Goal: Task Accomplishment & Management: Use online tool/utility

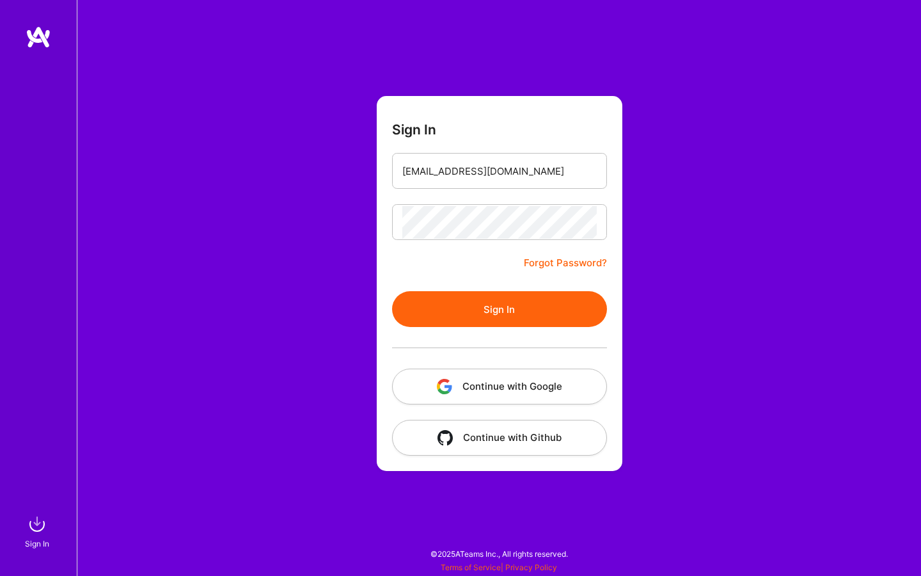
click at [484, 305] on button "Sign In" at bounding box center [499, 309] width 215 height 36
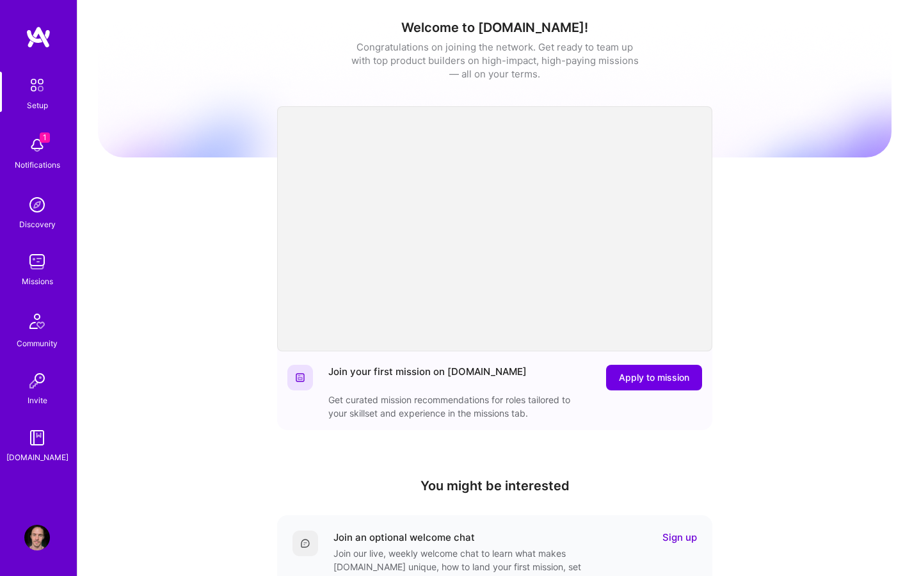
click at [40, 152] on img at bounding box center [37, 145] width 26 height 26
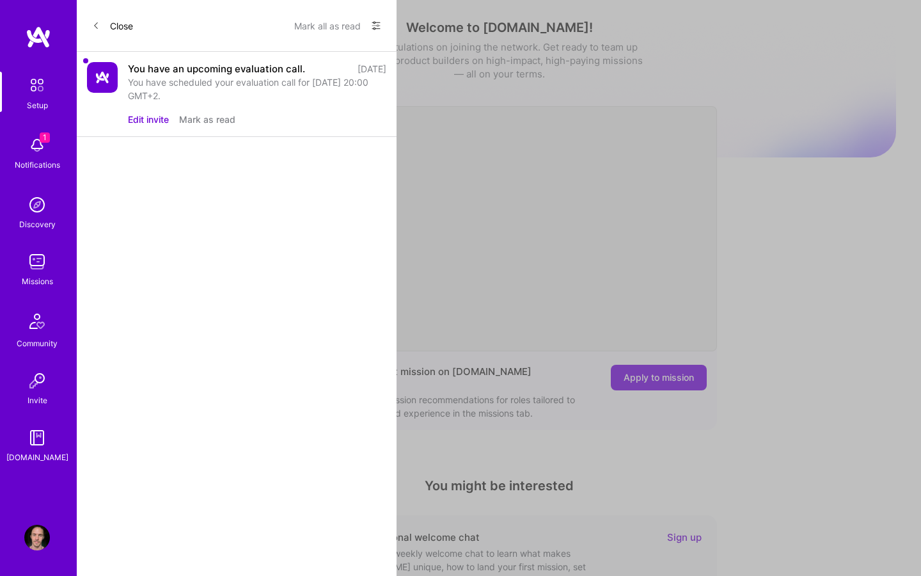
click at [237, 79] on div "You have scheduled your evaluation call for [DATE] 20:00 GMT+2." at bounding box center [257, 89] width 258 height 27
click at [210, 120] on button "Mark as read" at bounding box center [207, 119] width 56 height 13
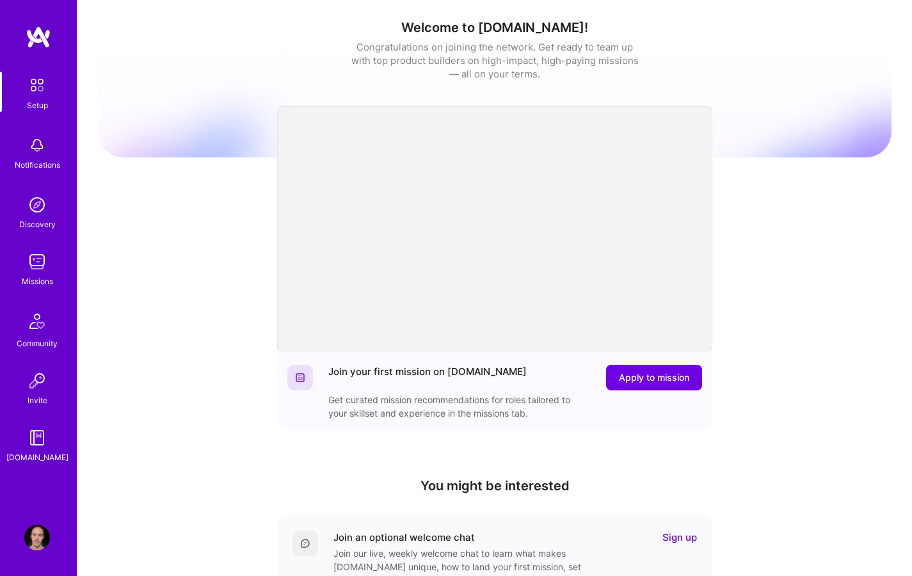
click at [662, 375] on div "Setup Notifications Discovery Missions Community Invite [DOMAIN_NAME] Profile C…" at bounding box center [456, 418] width 912 height 836
click at [653, 374] on span "Apply to mission" at bounding box center [654, 377] width 70 height 13
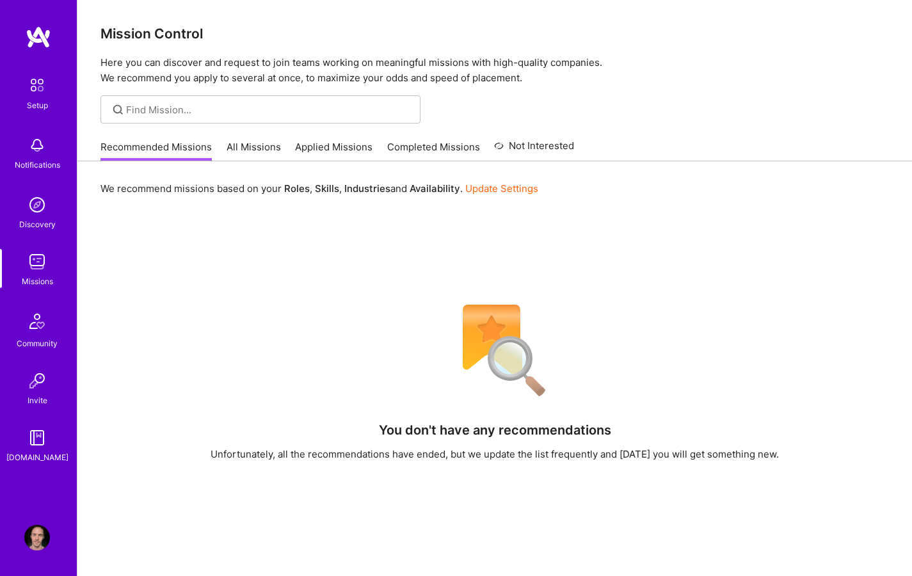
click at [242, 145] on link "All Missions" at bounding box center [254, 150] width 54 height 21
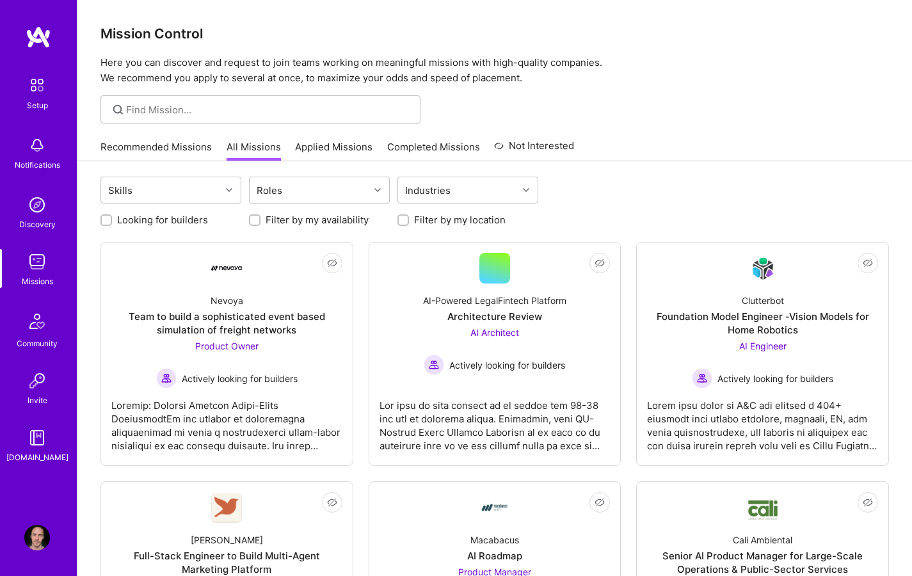
click at [181, 101] on div at bounding box center [260, 109] width 320 height 28
click at [212, 107] on input at bounding box center [268, 109] width 285 height 13
type input "designer"
click at [207, 188] on div "Skills" at bounding box center [161, 190] width 120 height 26
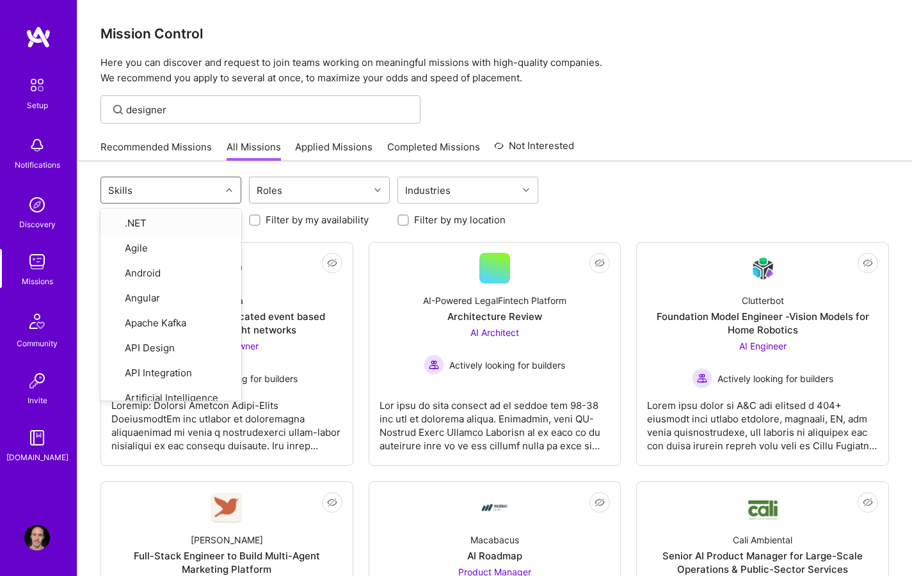
click at [353, 193] on div "Roles" at bounding box center [310, 190] width 120 height 26
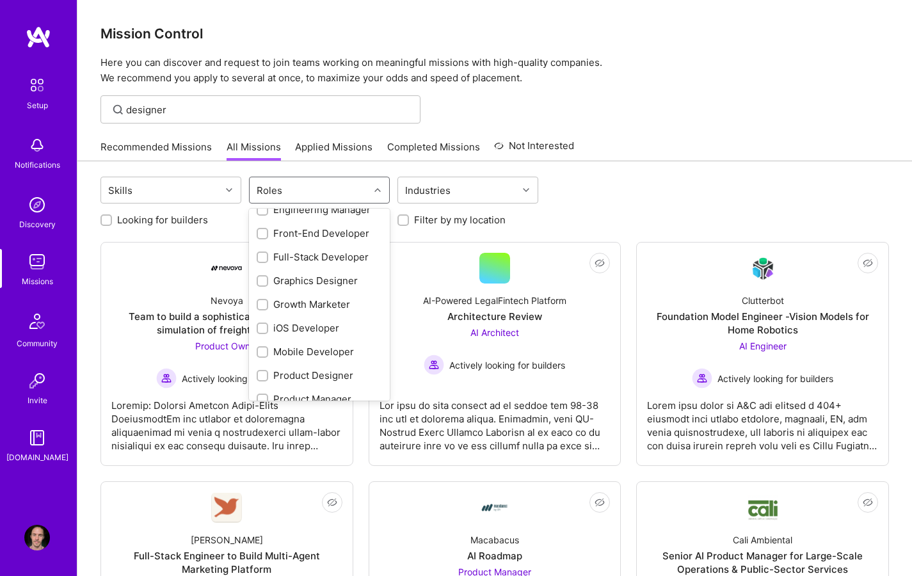
scroll to position [282, 0]
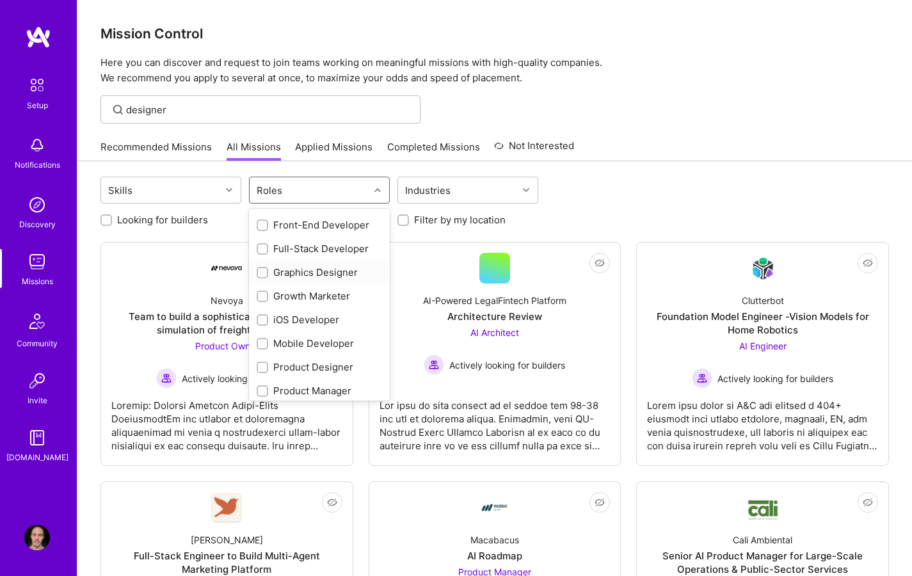
click at [317, 268] on div "Graphics Designer" at bounding box center [319, 272] width 125 height 13
checkbox input "true"
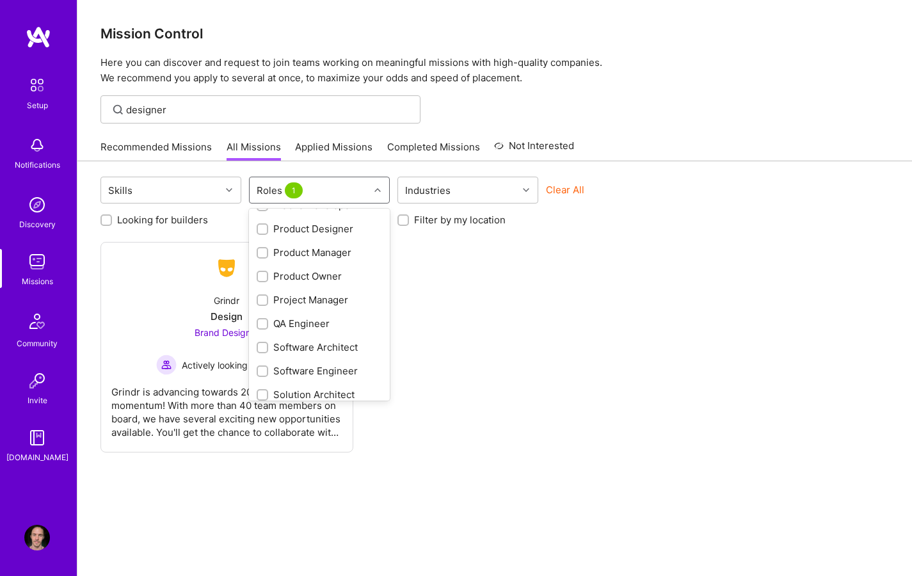
scroll to position [452, 0]
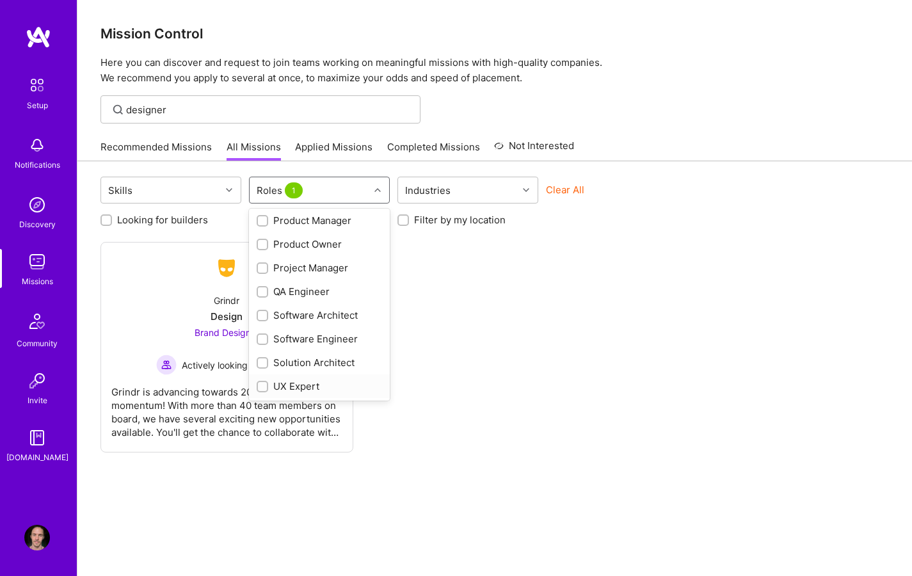
click at [296, 385] on div "UX Expert" at bounding box center [319, 385] width 125 height 13
checkbox input "true"
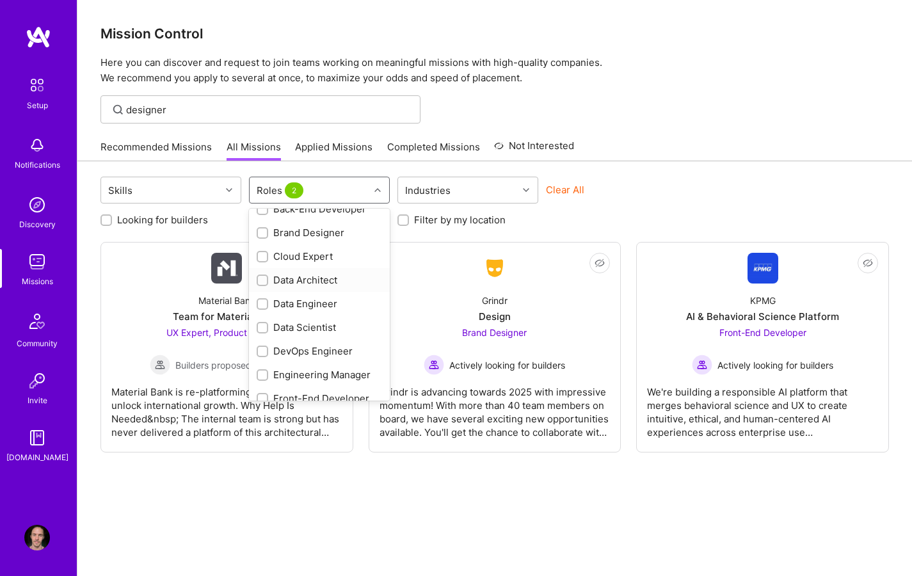
scroll to position [0, 0]
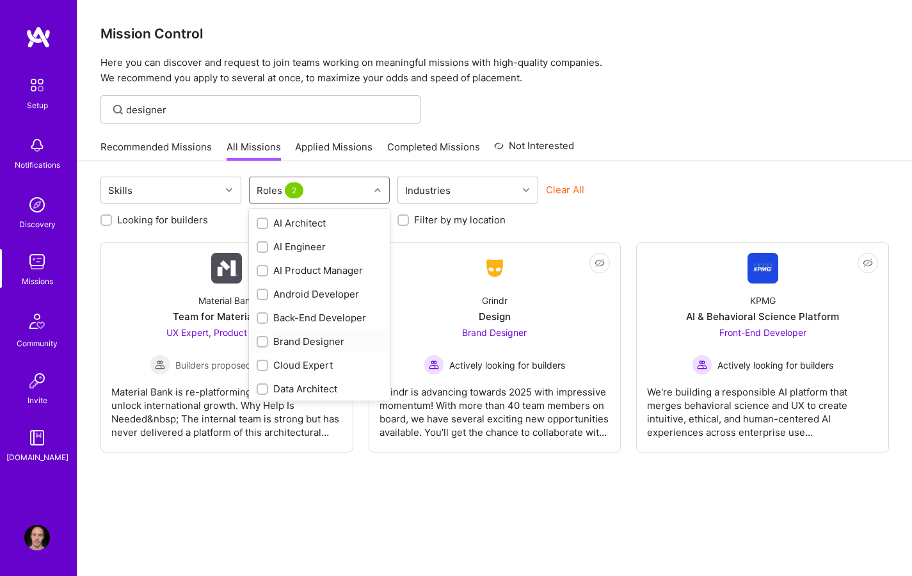
click at [326, 344] on div "Brand Designer" at bounding box center [319, 341] width 125 height 13
checkbox input "true"
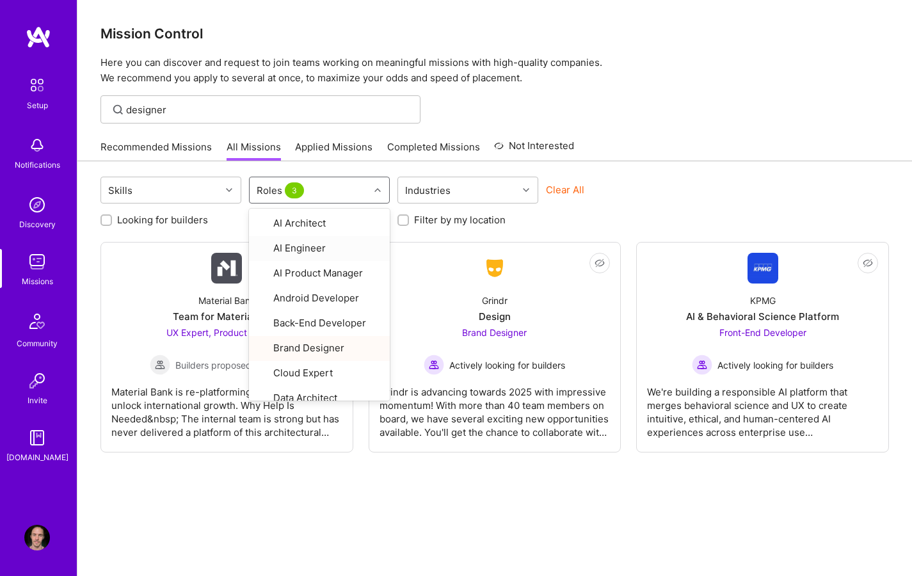
click at [616, 200] on div "Clear All" at bounding box center [616, 195] width 141 height 24
